Goal: Task Accomplishment & Management: Use online tool/utility

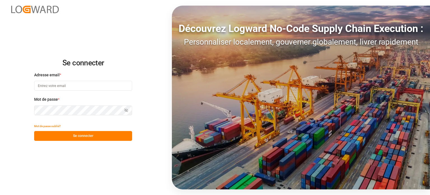
type input "[EMAIL_ADDRESS][DOMAIN_NAME]"
click at [82, 142] on div "Se connecter Adresse email * [EMAIL_ADDRESS][DOMAIN_NAME] Mot de passe * Affich…" at bounding box center [215, 97] width 430 height 195
click at [83, 138] on font "Se connecter" at bounding box center [83, 136] width 20 height 4
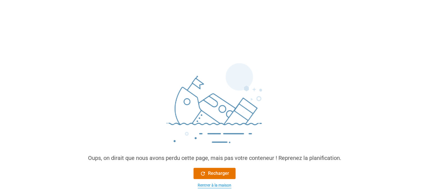
click at [210, 184] on font "Rentrer à la maison" at bounding box center [215, 185] width 34 height 4
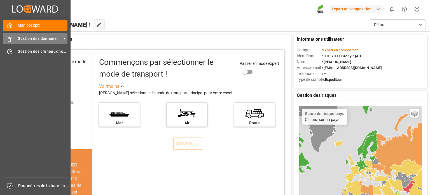
drag, startPoint x: 22, startPoint y: 35, endPoint x: 25, endPoint y: 37, distance: 3.4
click at [22, 35] on div "Gestion des données Gestion des données" at bounding box center [35, 38] width 64 height 11
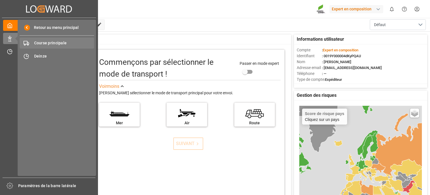
click at [41, 44] on font "Course principale" at bounding box center [50, 43] width 33 height 4
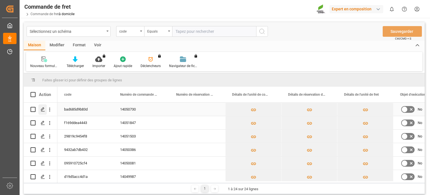
click at [43, 110] on icon "Appuyez sur ESPACE pour sélectionner cette ligne." at bounding box center [43, 109] width 4 height 4
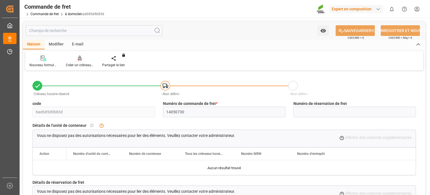
click at [79, 62] on div "Créer un créneau horaire" at bounding box center [80, 61] width 36 height 12
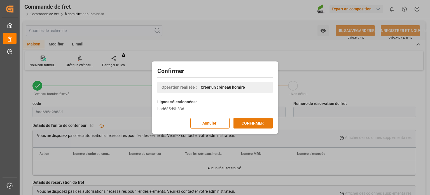
click at [256, 119] on button "CONFIRMER" at bounding box center [253, 123] width 39 height 11
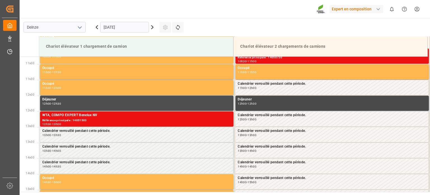
scroll to position [342, 0]
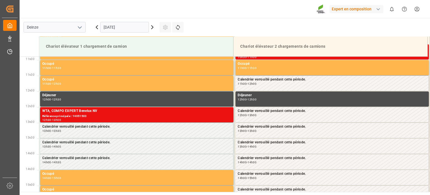
click at [140, 27] on input "03.09.2025" at bounding box center [124, 27] width 49 height 11
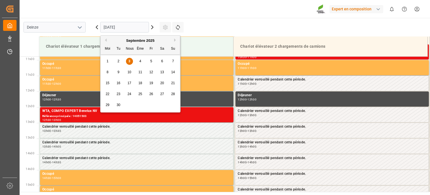
click at [150, 62] on div "5" at bounding box center [151, 61] width 7 height 7
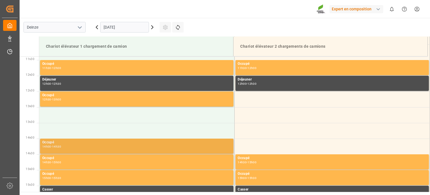
scroll to position [370, 0]
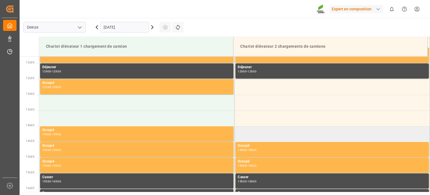
click at [269, 136] on td at bounding box center [333, 134] width 196 height 16
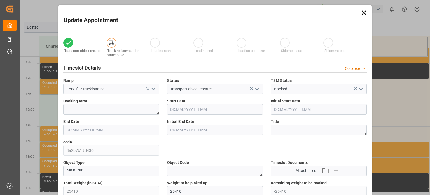
type input "25410"
type input "-25410"
type input "42"
type input "05.09.2025 14:00"
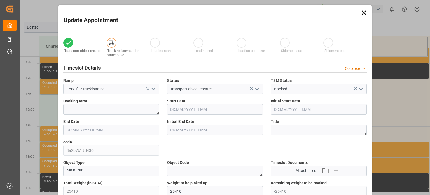
type input "05.09.2025 14:30"
type input "11.08.2025 12:17"
type input "03.09.2025 09:48"
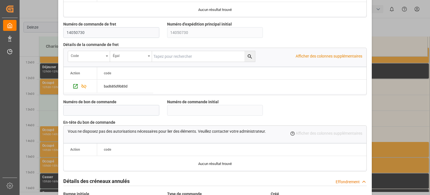
scroll to position [543, 0]
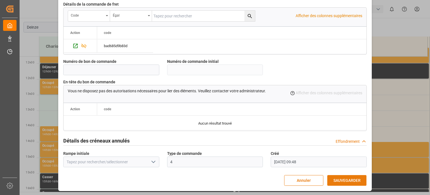
click at [343, 182] on font "SAUVEGARDER" at bounding box center [347, 180] width 27 height 4
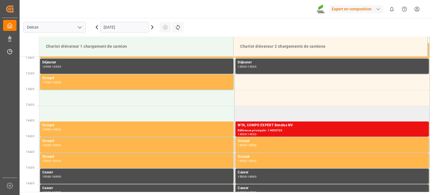
scroll to position [404, 0]
